Goal: Manage account settings

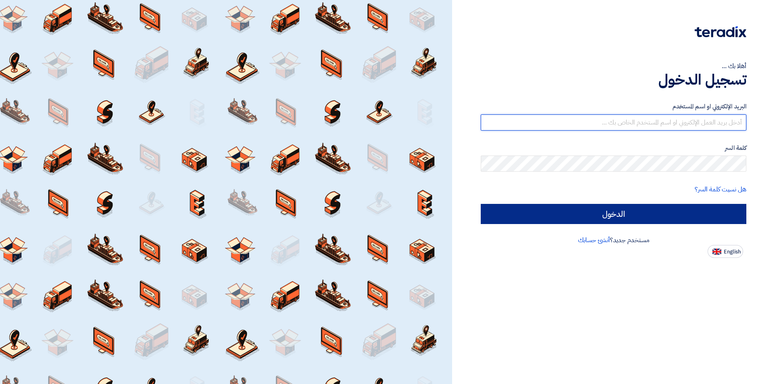
type input "[EMAIL_ADDRESS][PERSON_NAME][DOMAIN_NAME]"
click at [660, 216] on input "الدخول" at bounding box center [613, 214] width 265 height 20
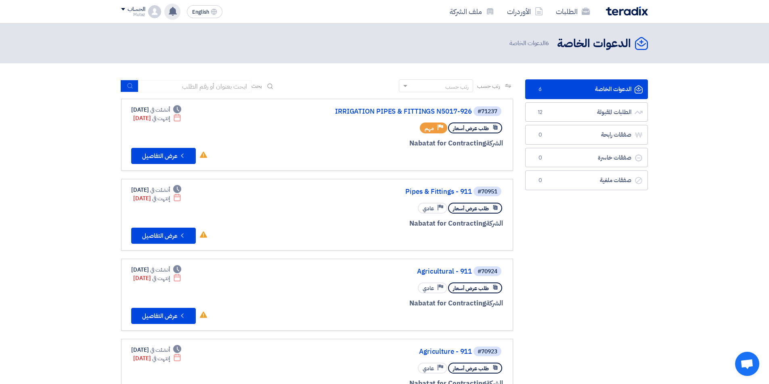
click at [173, 12] on use at bounding box center [173, 11] width 8 height 9
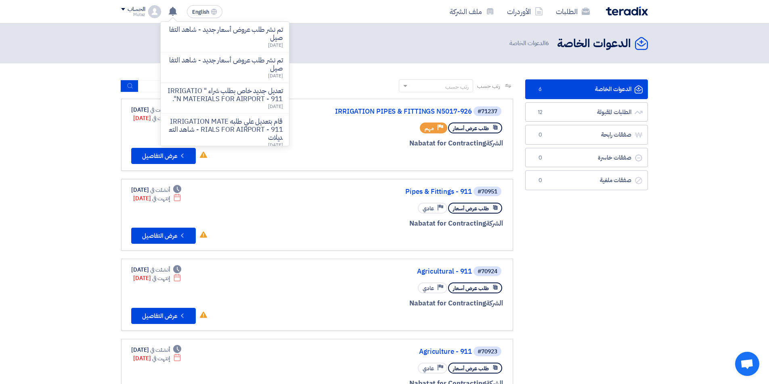
click at [587, 94] on link "الدعوات الخاصة الدعوات الخاصة 6" at bounding box center [586, 89] width 123 height 20
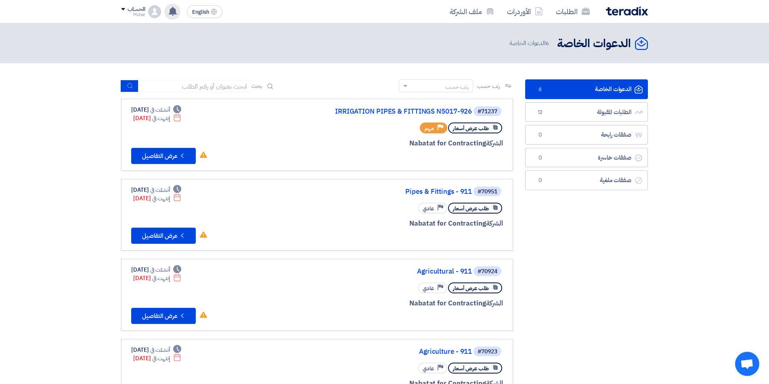
click at [172, 10] on use at bounding box center [173, 11] width 8 height 9
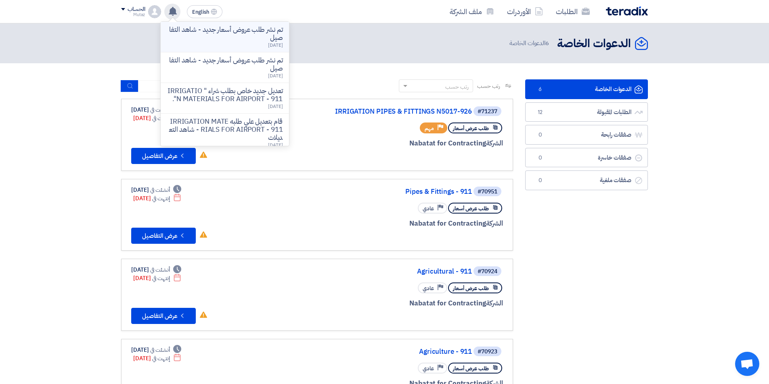
click at [209, 33] on p "تم نشر طلب عروض أسعار جديد - شاهد التفاصيل" at bounding box center [224, 34] width 115 height 16
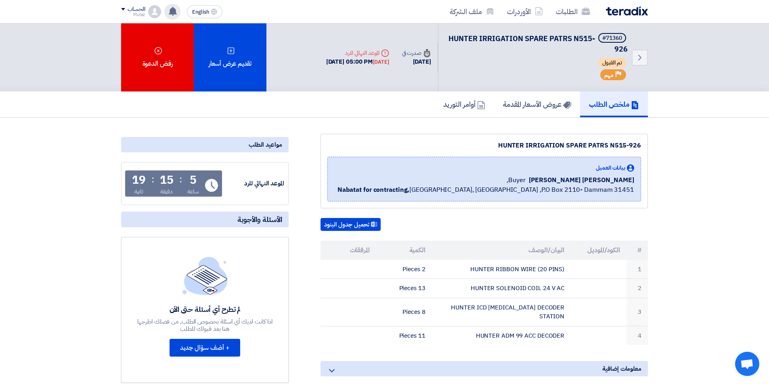
click at [175, 9] on use at bounding box center [173, 11] width 8 height 9
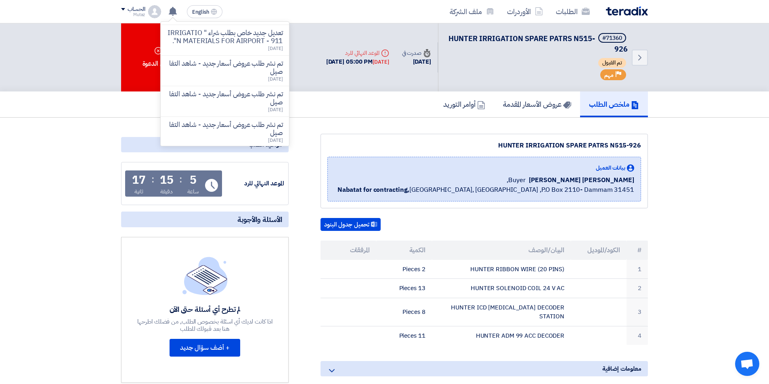
scroll to position [161, 0]
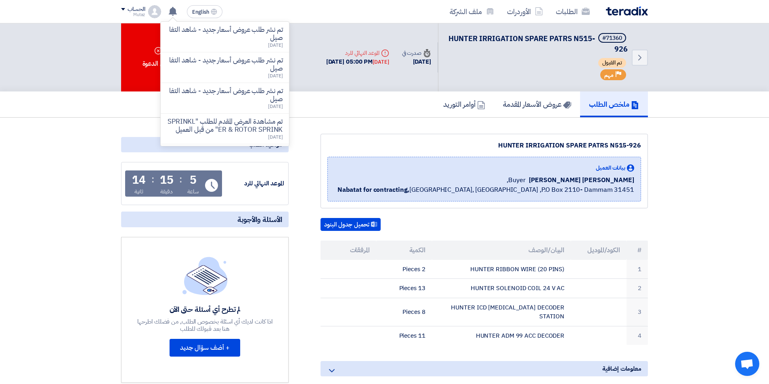
click at [628, 10] on img at bounding box center [627, 10] width 42 height 9
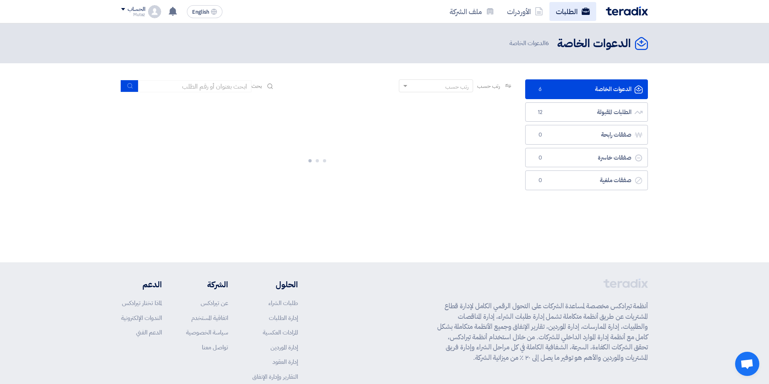
click at [564, 9] on link "الطلبات" at bounding box center [572, 11] width 47 height 19
click at [592, 92] on link "الدعوات الخاصة الدعوات الخاصة 6" at bounding box center [586, 89] width 123 height 20
click at [603, 109] on link "الطلبات المقبولة الطلبات المقبولة 12" at bounding box center [586, 112] width 123 height 20
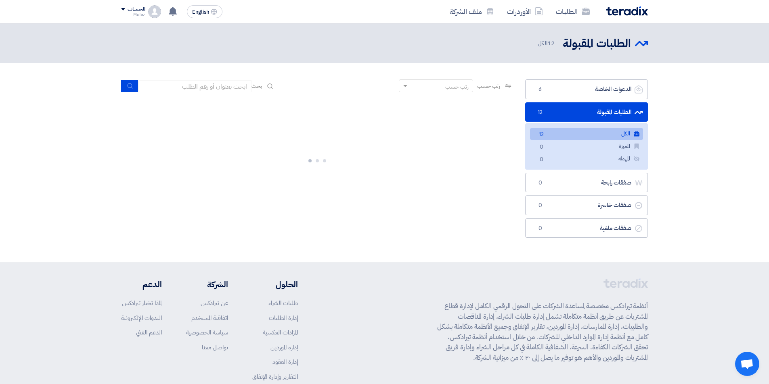
click at [600, 134] on link "الكل الكل 12" at bounding box center [586, 134] width 113 height 12
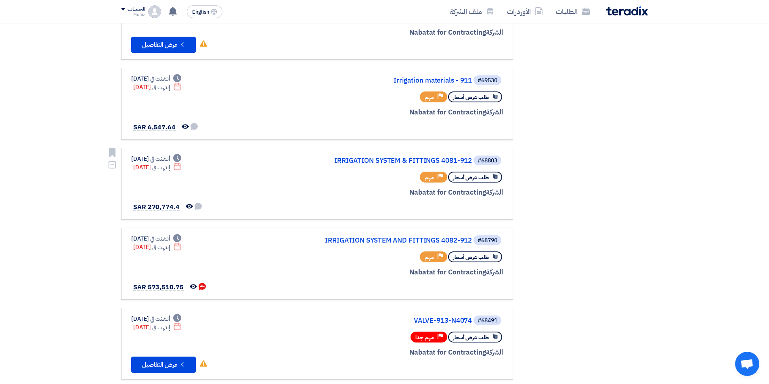
scroll to position [565, 0]
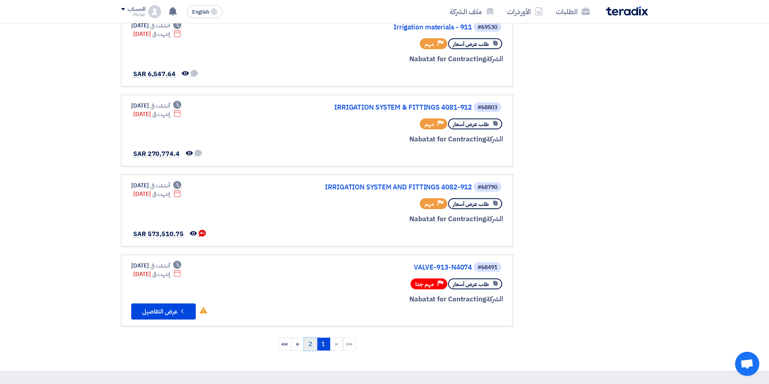
click at [313, 347] on link "2" at bounding box center [310, 344] width 13 height 13
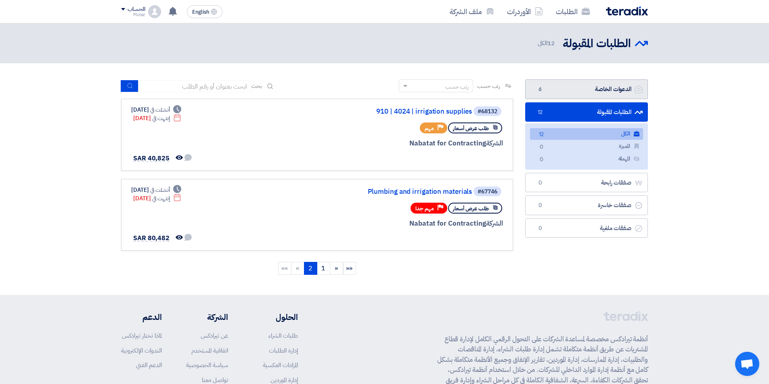
click at [579, 85] on link "الدعوات الخاصة الدعوات الخاصة 6" at bounding box center [586, 89] width 123 height 20
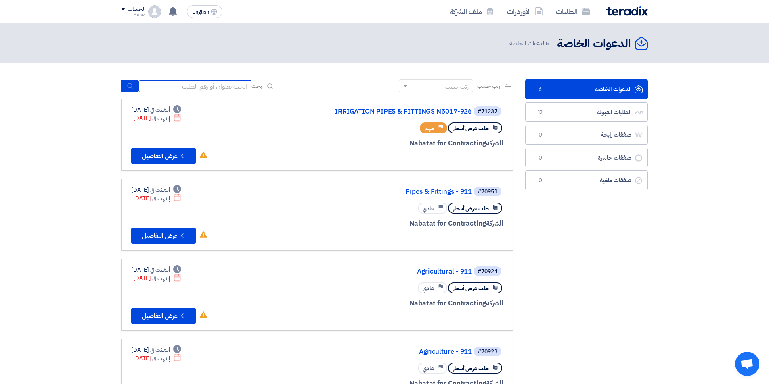
click at [203, 80] on input at bounding box center [194, 86] width 113 height 12
type input "71156"
click at [128, 88] on icon "submit" at bounding box center [130, 86] width 6 height 6
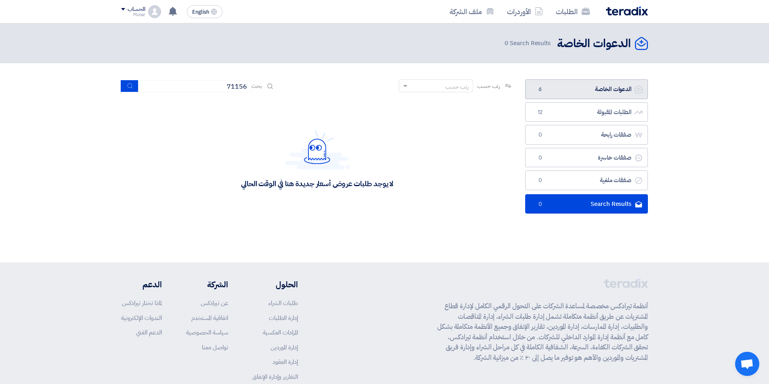
click at [591, 85] on link "الدعوات الخاصة الدعوات الخاصة 6" at bounding box center [586, 89] width 123 height 20
click at [575, 90] on link "الدعوات الخاصة الدعوات الخاصة 6" at bounding box center [586, 89] width 123 height 20
click at [599, 115] on link "الطلبات المقبولة الطلبات المقبولة 12" at bounding box center [586, 112] width 123 height 20
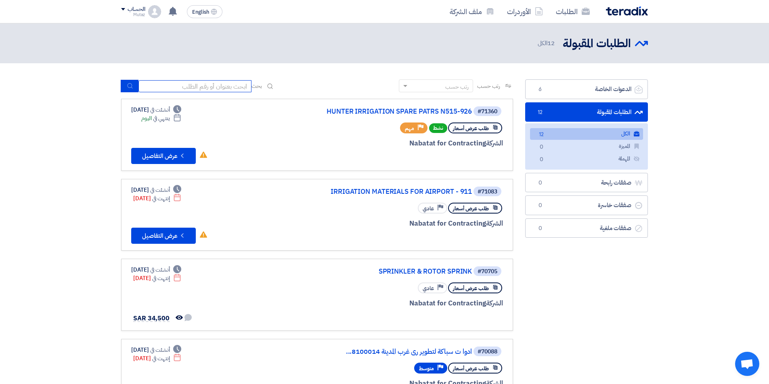
click at [232, 86] on input at bounding box center [194, 86] width 113 height 12
type input "71156"
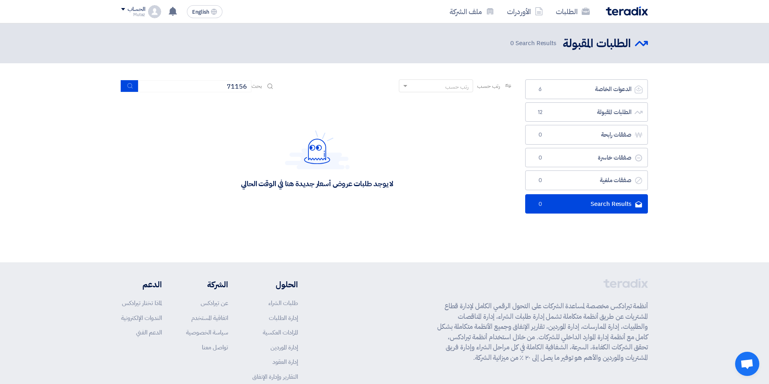
click at [128, 13] on div "الحساب" at bounding box center [135, 9] width 17 height 7
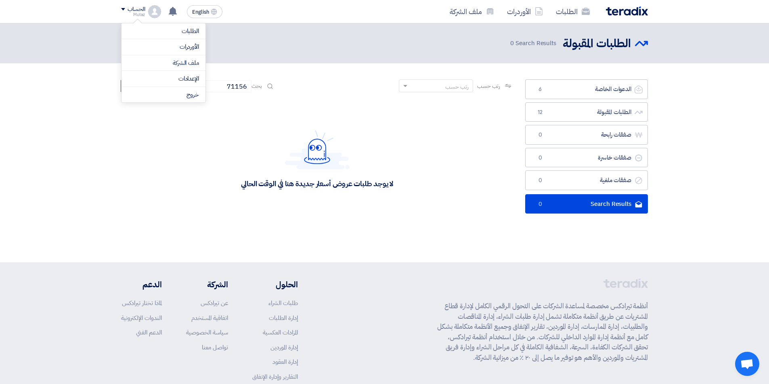
click at [141, 15] on div "Mutaz" at bounding box center [133, 15] width 24 height 4
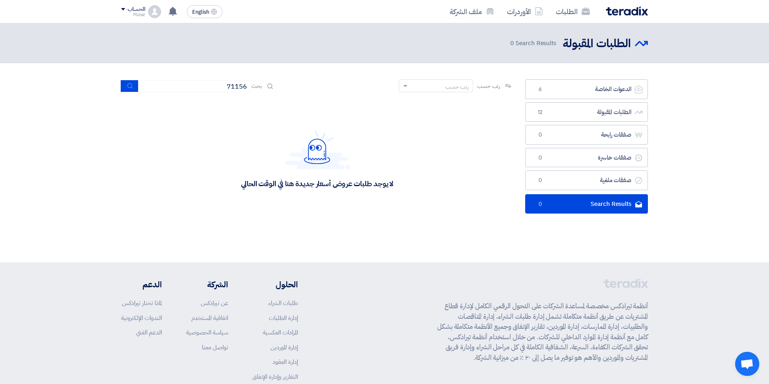
click at [154, 14] on img at bounding box center [154, 11] width 13 height 13
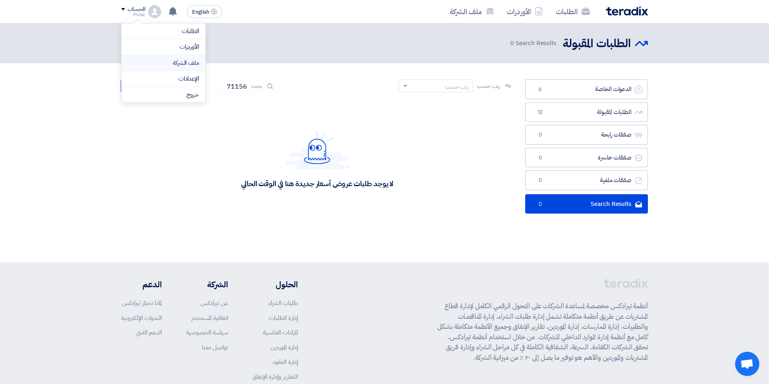
click at [180, 62] on link "ملف الشركة" at bounding box center [163, 62] width 71 height 9
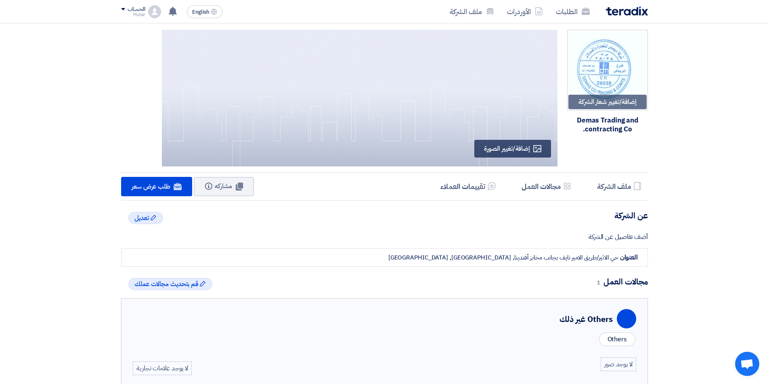
click at [129, 6] on div "الحساب" at bounding box center [135, 9] width 17 height 7
click at [179, 76] on link "الإعدادات" at bounding box center [163, 78] width 71 height 9
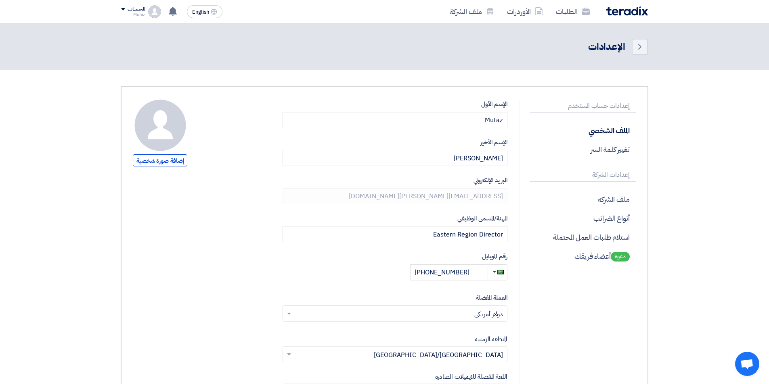
click at [407, 313] on input "text" at bounding box center [399, 314] width 209 height 13
drag, startPoint x: 407, startPoint y: 313, endPoint x: 533, endPoint y: 307, distance: 125.6
click at [533, 307] on div "إعدادات حساب المستخدم الملف الشخصي تغيير كلمة السر إعدادات الشركة ملف الشركه أن…" at bounding box center [384, 317] width 515 height 434
drag, startPoint x: 457, startPoint y: 307, endPoint x: 523, endPoint y: 315, distance: 67.0
click at [523, 315] on div "إعدادات حساب المستخدم الملف الشخصي تغيير كلمة السر إعدادات الشركة ملف الشركه أن…" at bounding box center [384, 317] width 515 height 434
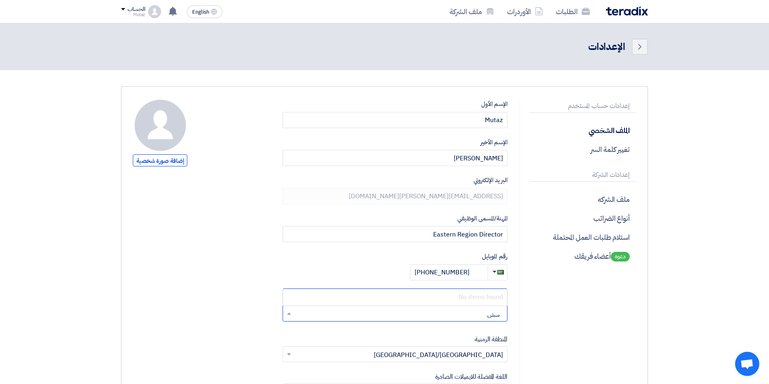
type input "س"
drag, startPoint x: 482, startPoint y: 310, endPoint x: 551, endPoint y: 313, distance: 69.1
click at [551, 313] on div "إعدادات حساب المستخدم الملف الشخصي تغيير كلمة السر إعدادات الشركة ملف الشركه أن…" at bounding box center [384, 317] width 515 height 434
type input "s"
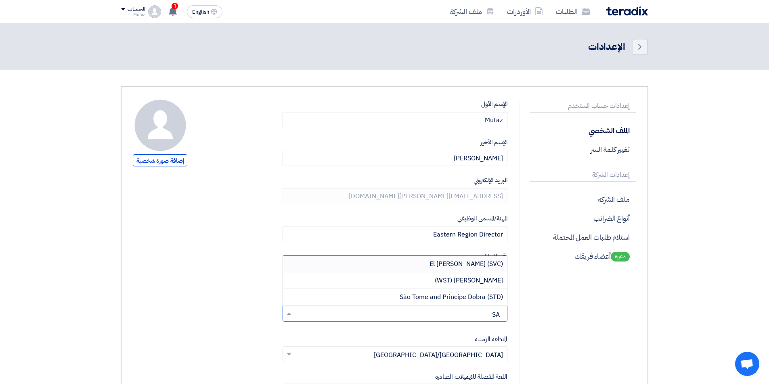
type input "S"
type input "s"
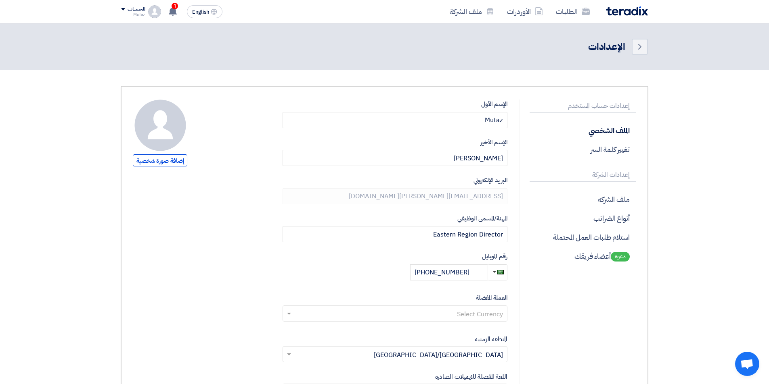
drag, startPoint x: 566, startPoint y: 325, endPoint x: 566, endPoint y: 320, distance: 4.8
click at [566, 323] on div "إعدادات حساب المستخدم الملف الشخصي تغيير كلمة السر إعدادات الشركة ملف الشركه أن…" at bounding box center [577, 317] width 117 height 434
